Goal: Task Accomplishment & Management: Use online tool/utility

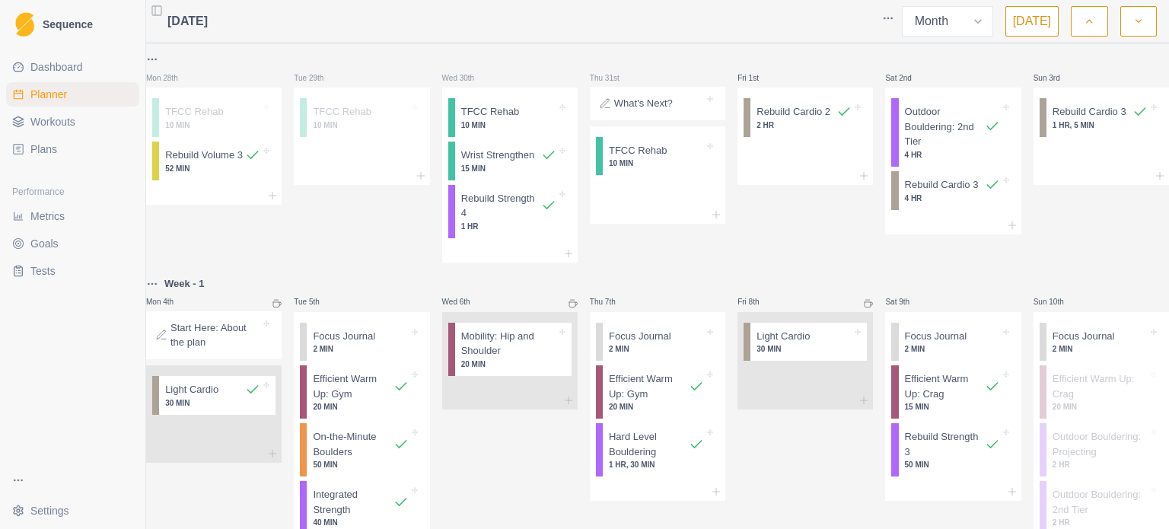
select select "month"
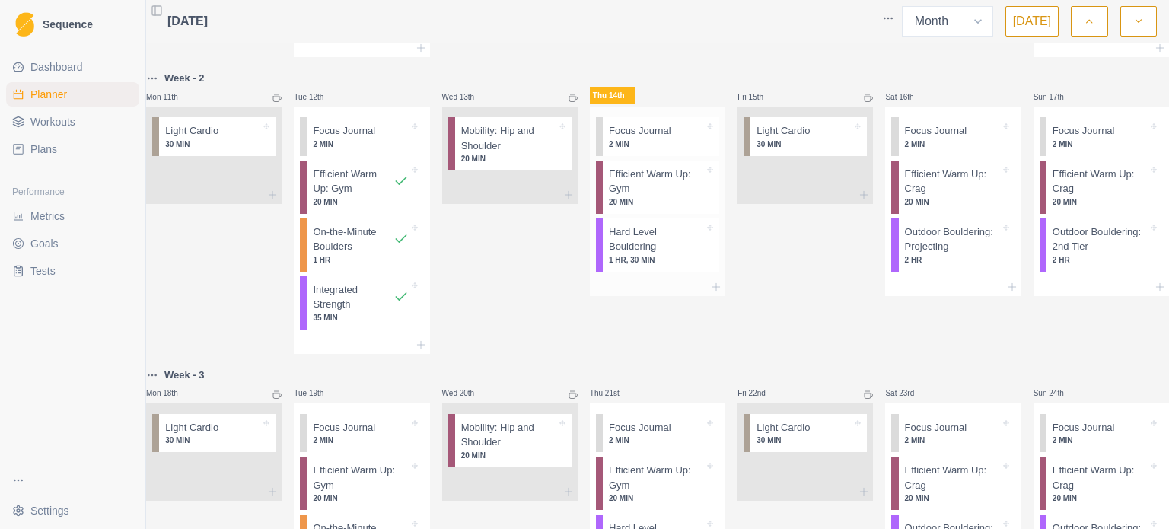
scroll to position [533, 0]
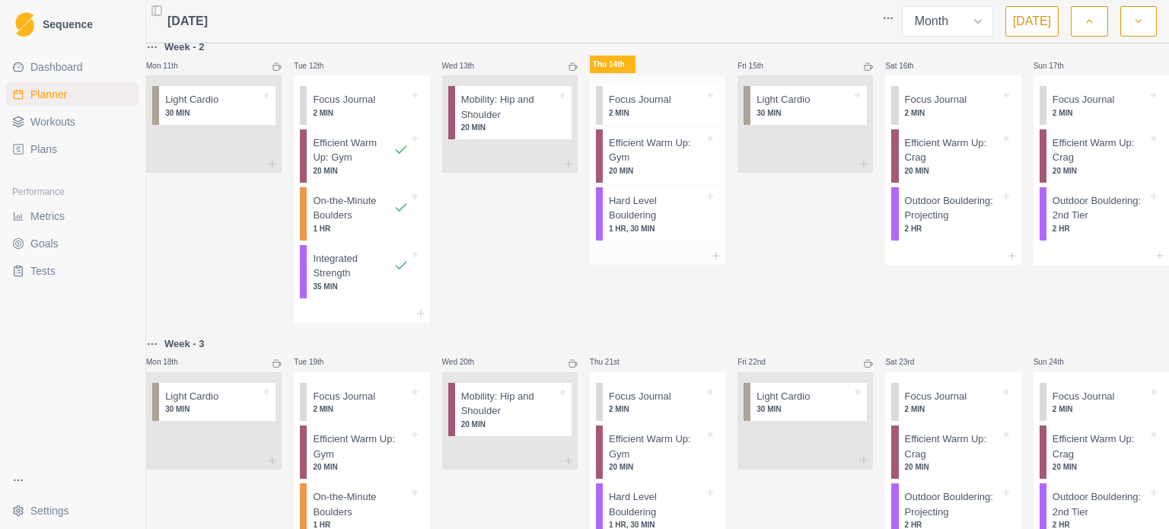
click at [637, 177] on p "20 MIN" at bounding box center [656, 170] width 95 height 11
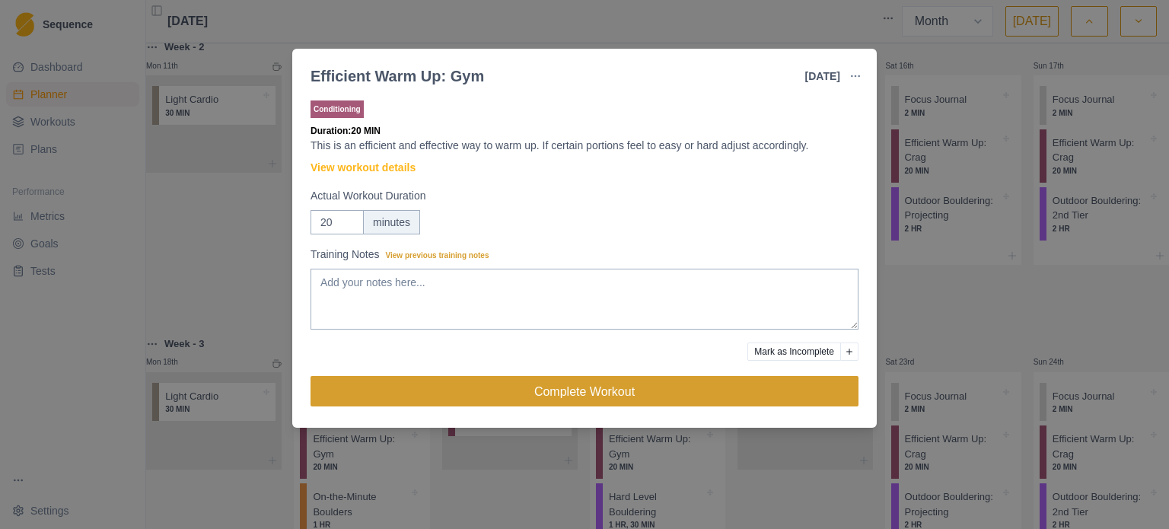
click at [539, 380] on button "Complete Workout" at bounding box center [584, 391] width 548 height 30
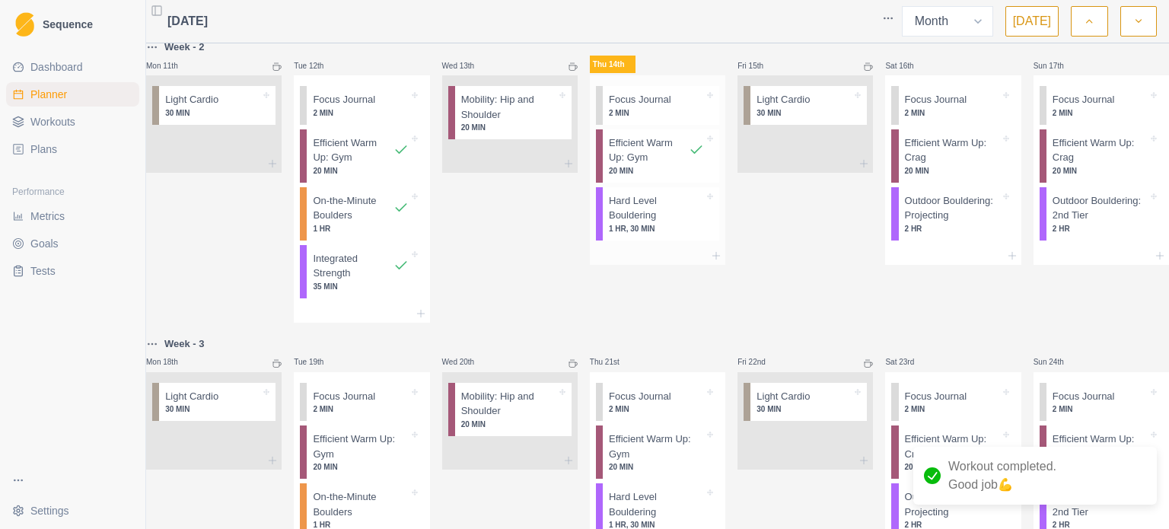
click at [644, 223] on p "Hard Level Bouldering" at bounding box center [656, 208] width 95 height 30
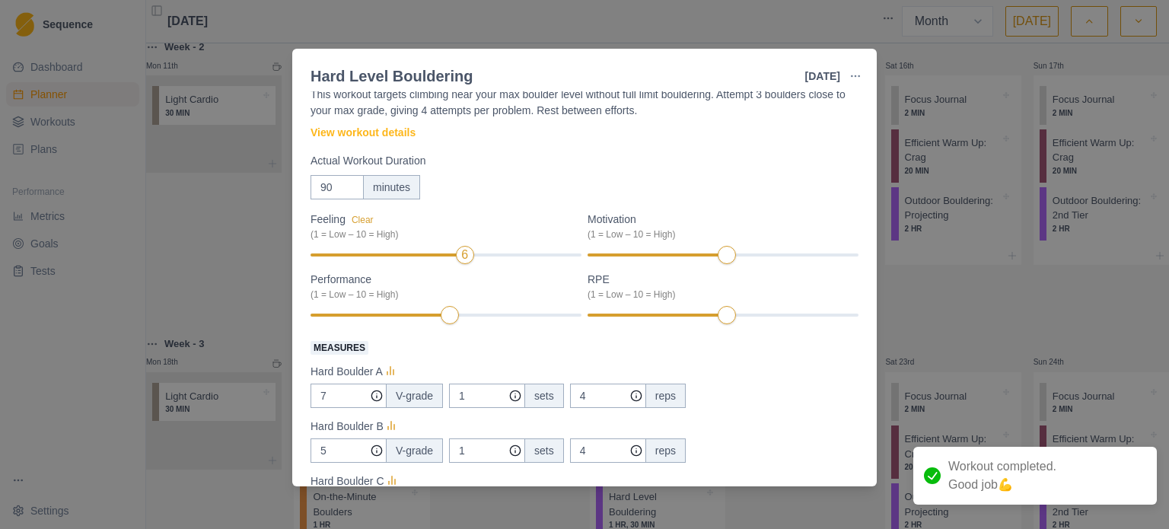
scroll to position [76, 0]
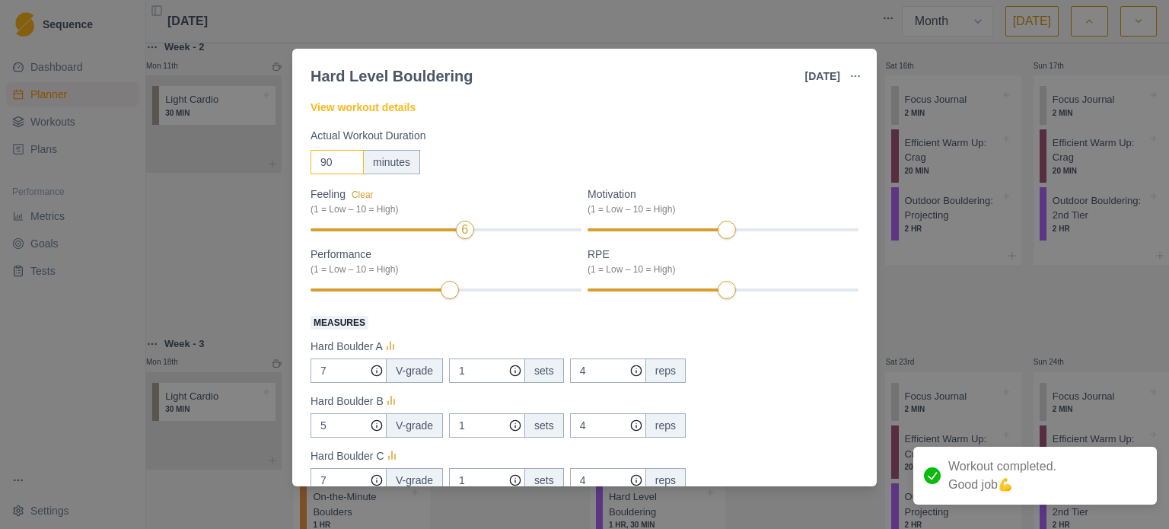
click at [332, 160] on input "90" at bounding box center [336, 162] width 53 height 24
click at [332, 159] on input "90" at bounding box center [336, 162] width 53 height 24
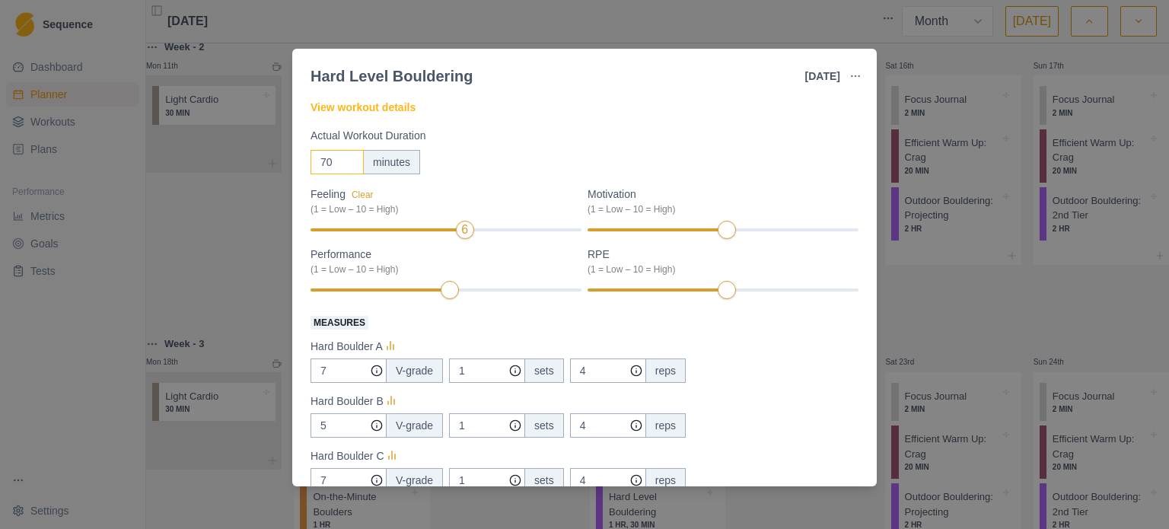
type input "70"
click at [487, 148] on div "Actual Workout Duration 70 minutes" at bounding box center [584, 151] width 548 height 46
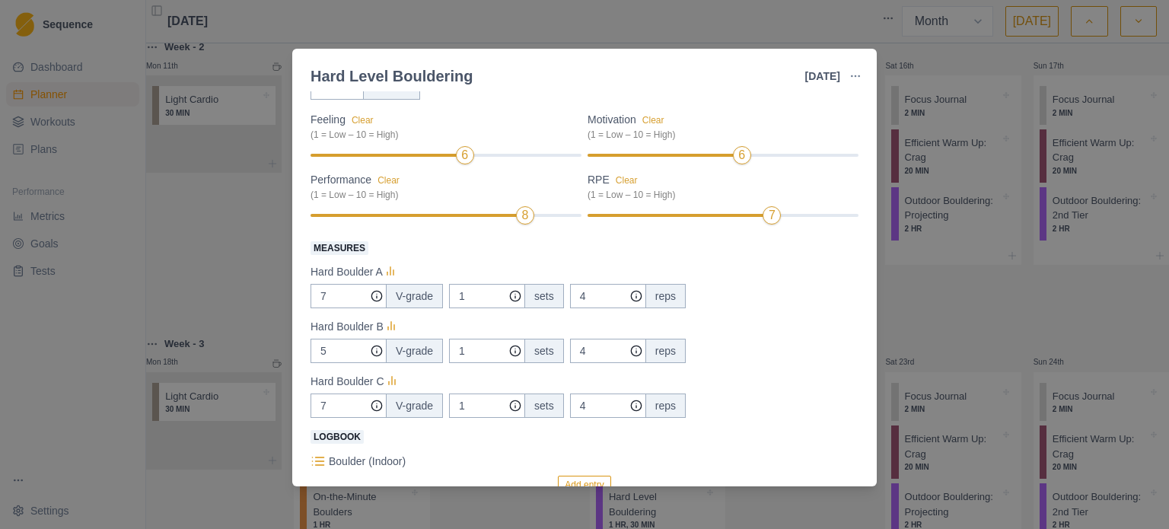
scroll to position [228, 0]
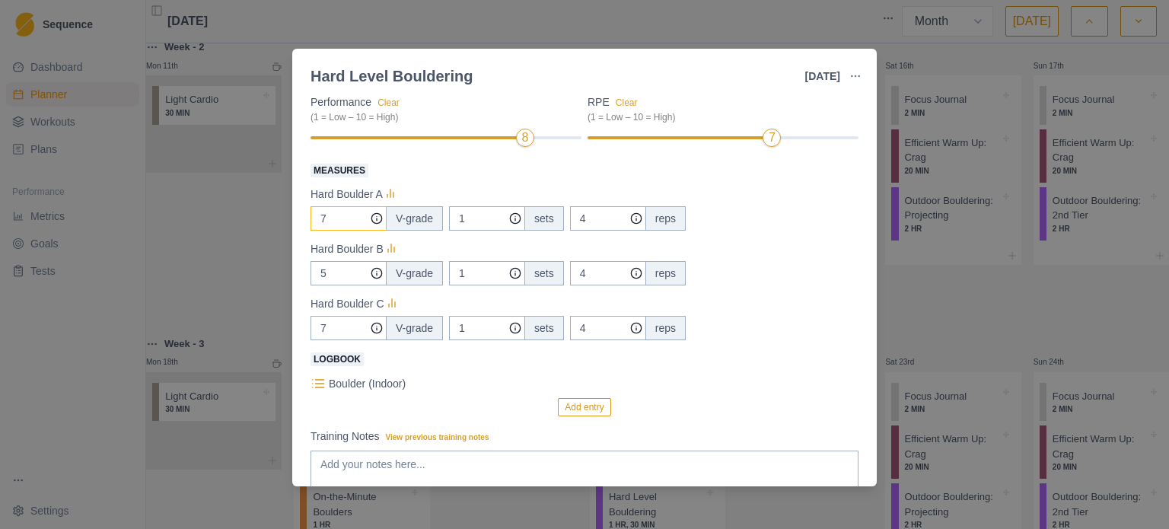
click at [347, 219] on input "7" at bounding box center [348, 218] width 76 height 24
type input "5"
click at [587, 216] on input "4" at bounding box center [608, 218] width 76 height 24
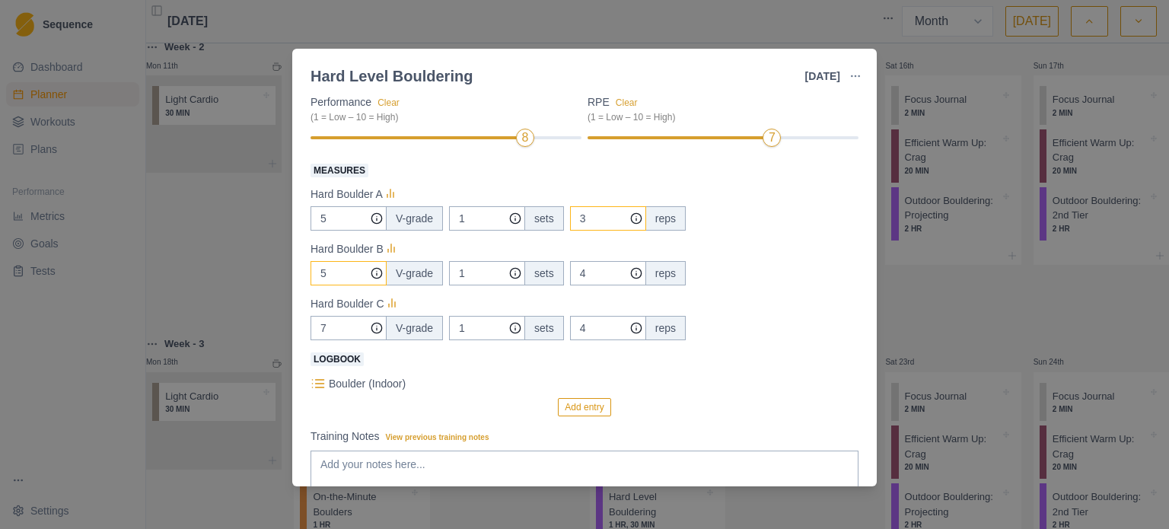
type input "3"
click at [336, 231] on input "5" at bounding box center [348, 218] width 76 height 24
type input "6"
click at [580, 231] on input "4" at bounding box center [608, 218] width 76 height 24
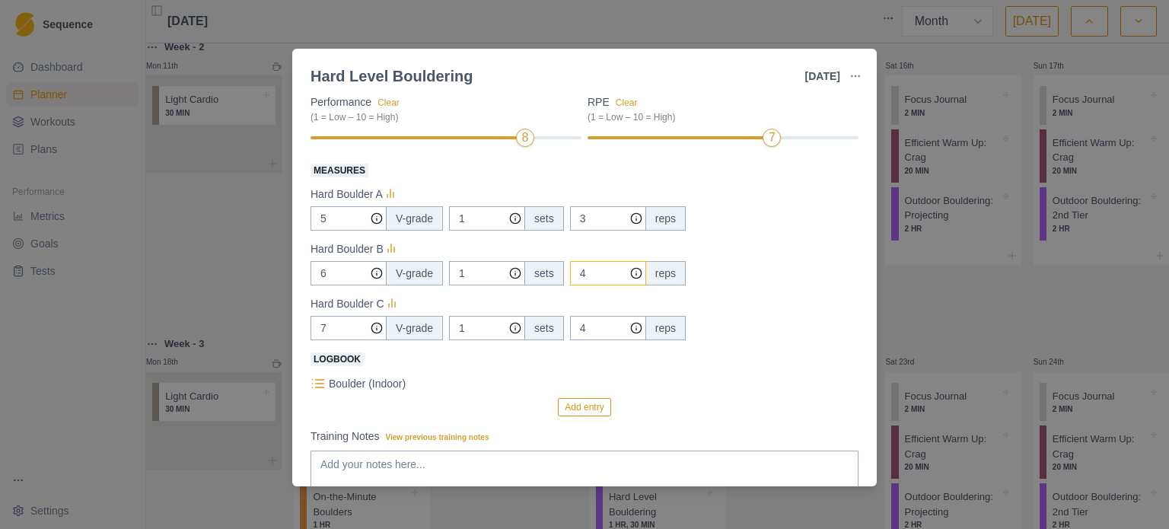
click at [580, 231] on input "4" at bounding box center [608, 218] width 76 height 24
click at [743, 252] on div "Hard Boulder B" at bounding box center [584, 249] width 548 height 18
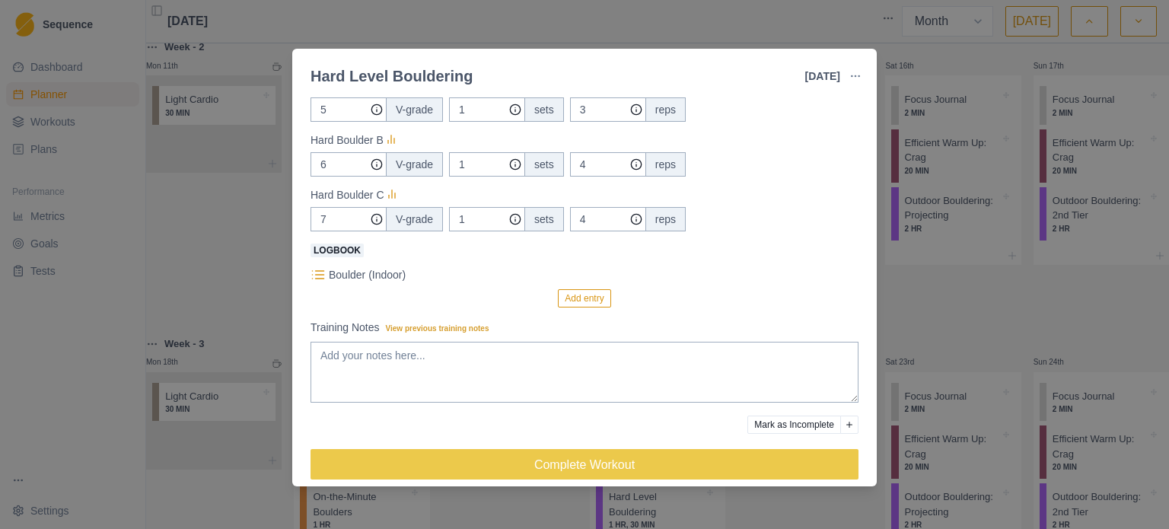
scroll to position [353, 0]
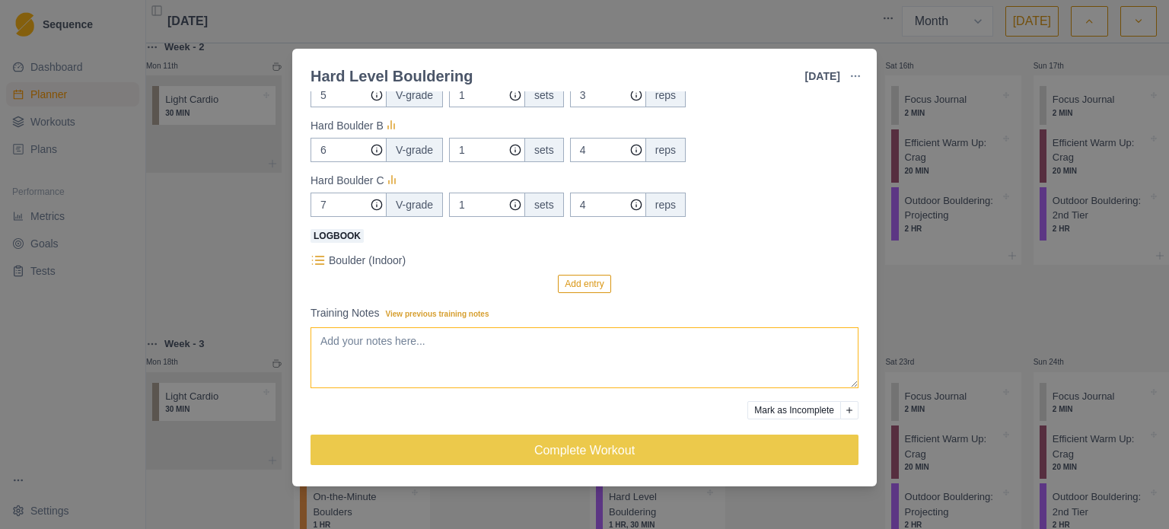
click at [475, 336] on textarea "Training Notes View previous training notes" at bounding box center [584, 357] width 548 height 61
type textarea "s"
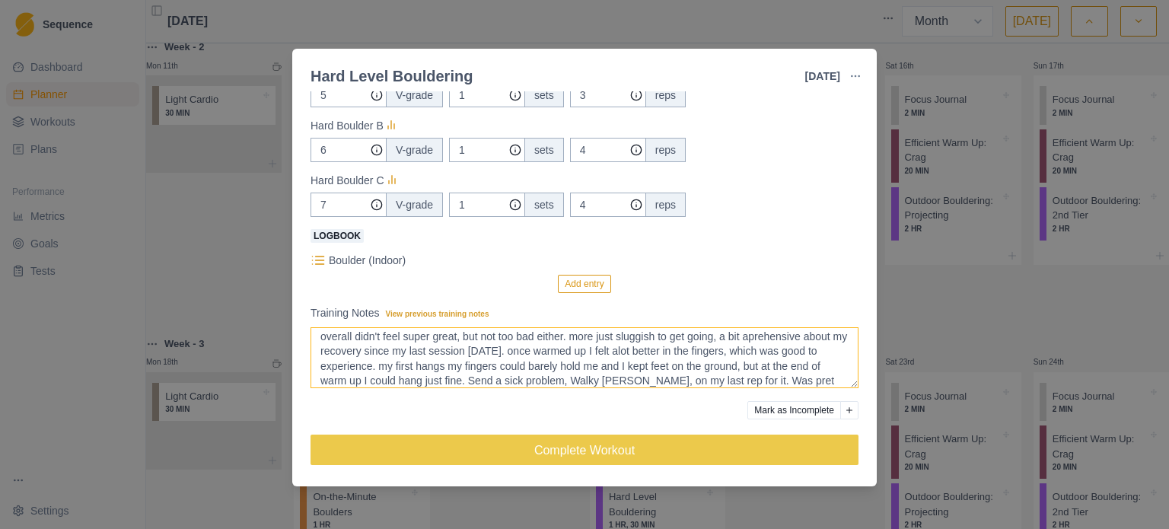
scroll to position [19, 0]
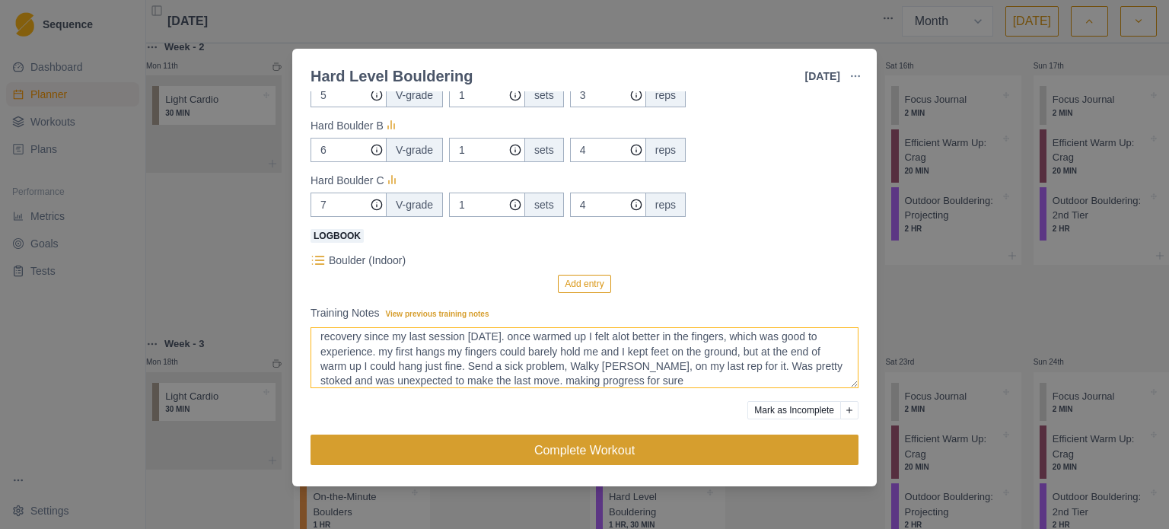
type textarea "overall didn't feel super great, but not too bad either. more just sluggish to …"
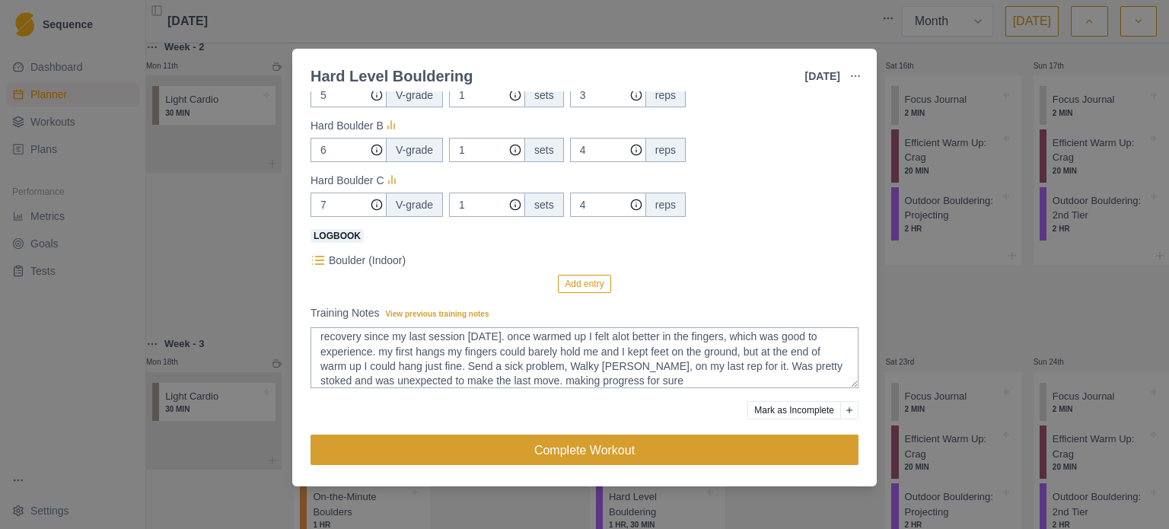
click at [581, 451] on button "Complete Workout" at bounding box center [584, 449] width 548 height 30
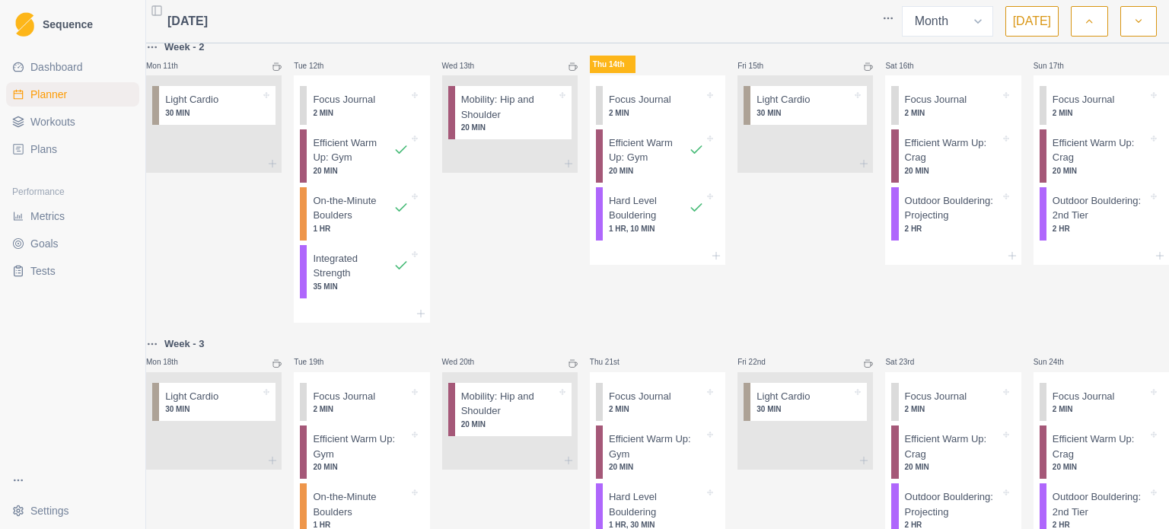
click at [85, 68] on link "Dashboard" at bounding box center [72, 67] width 133 height 24
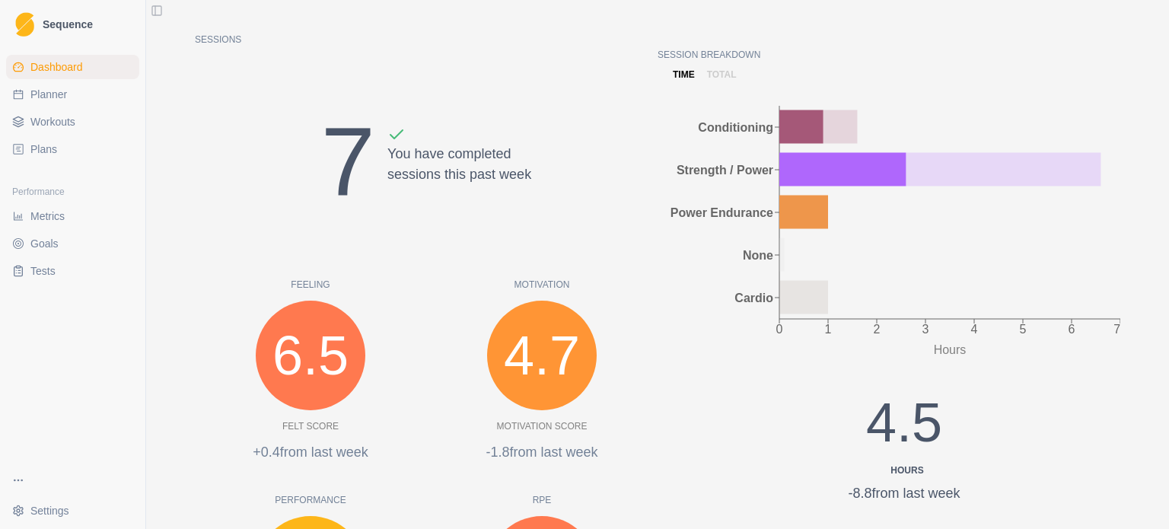
scroll to position [113, 0]
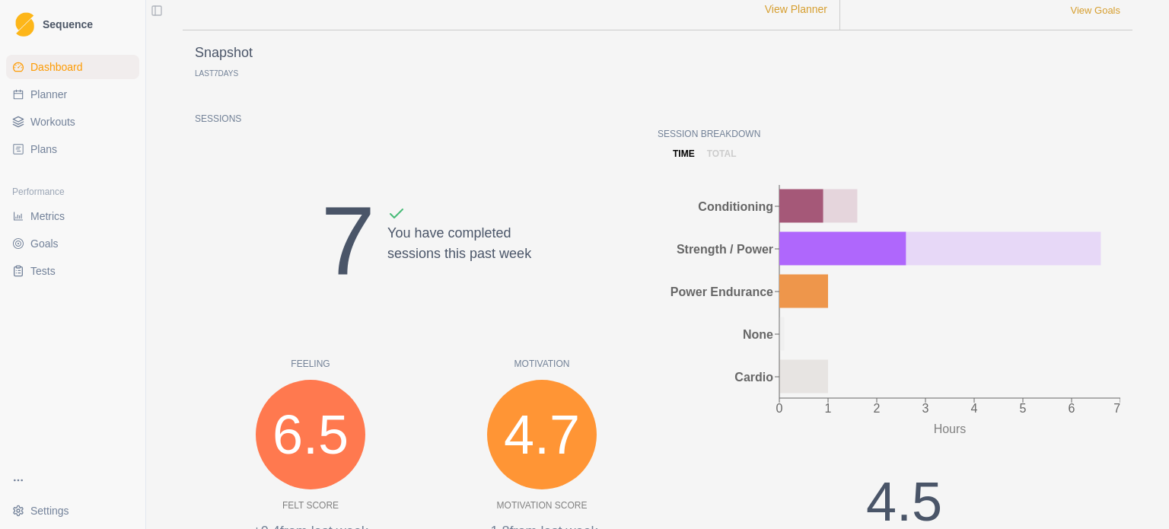
click at [40, 221] on span "Metrics" at bounding box center [47, 215] width 34 height 15
